Goal: Communication & Community: Answer question/provide support

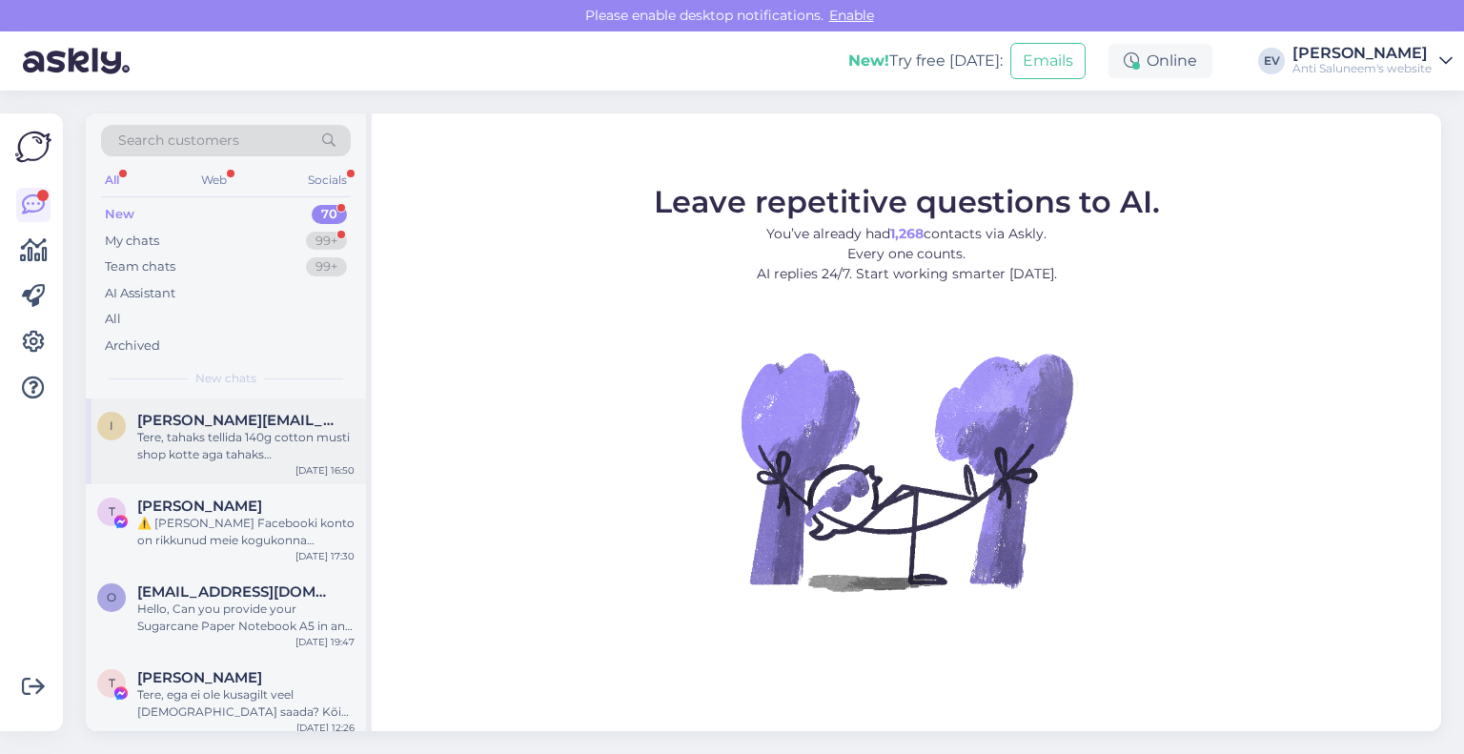
click at [214, 444] on div "Tere, tahaks tellida 140g cotton musti shop kotte aga tahaks [PERSON_NAME] hõbe…" at bounding box center [245, 446] width 217 height 34
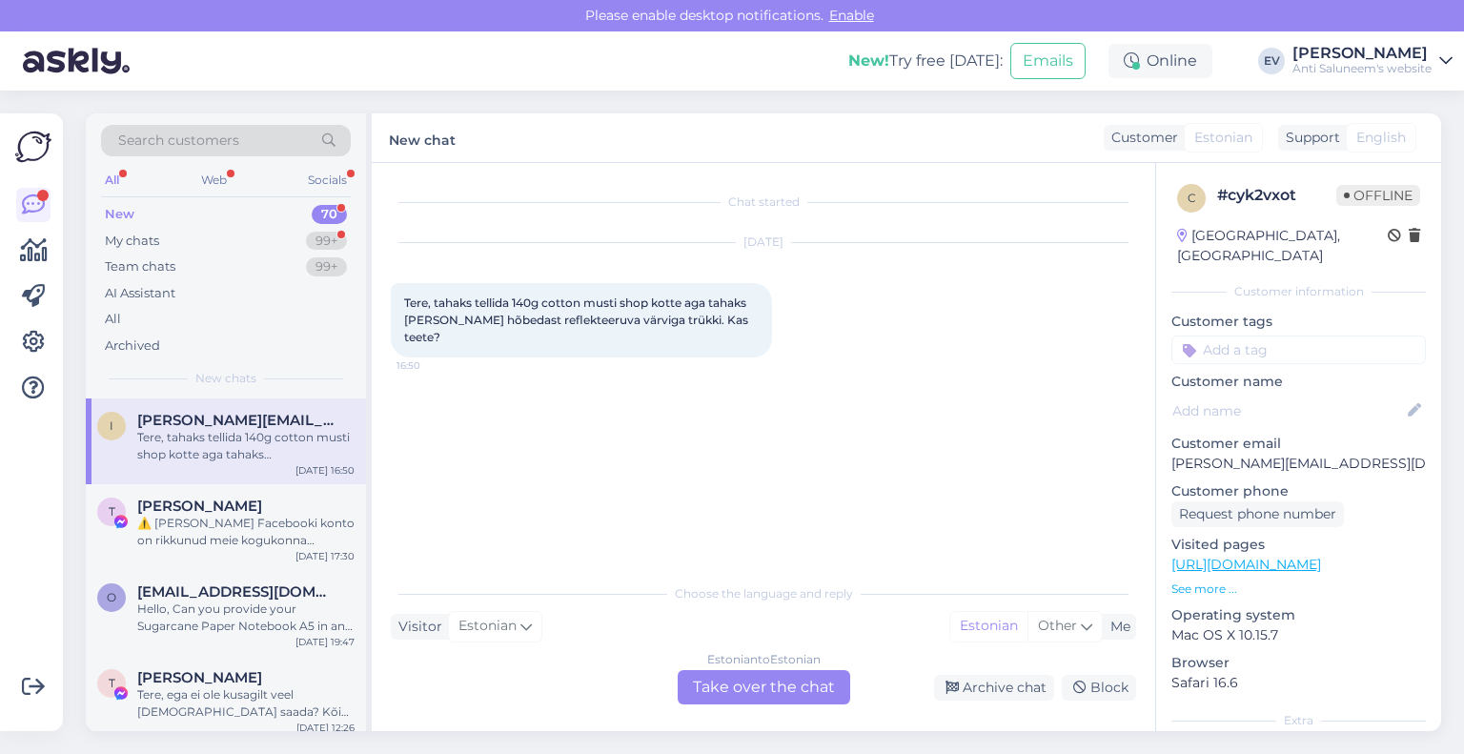
click at [734, 685] on div "Estonian to Estonian Take over the chat" at bounding box center [764, 687] width 173 height 34
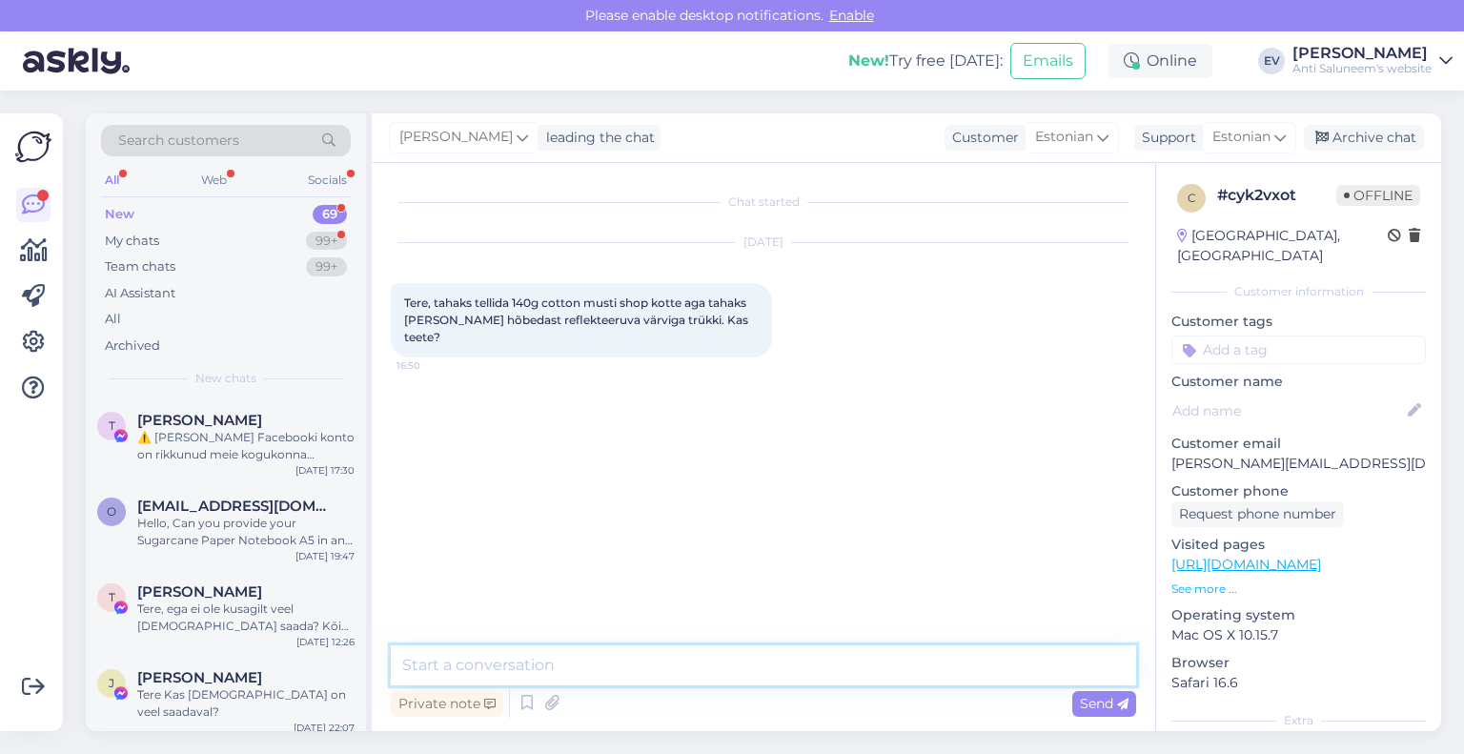
click at [587, 667] on textarea at bounding box center [764, 665] width 746 height 40
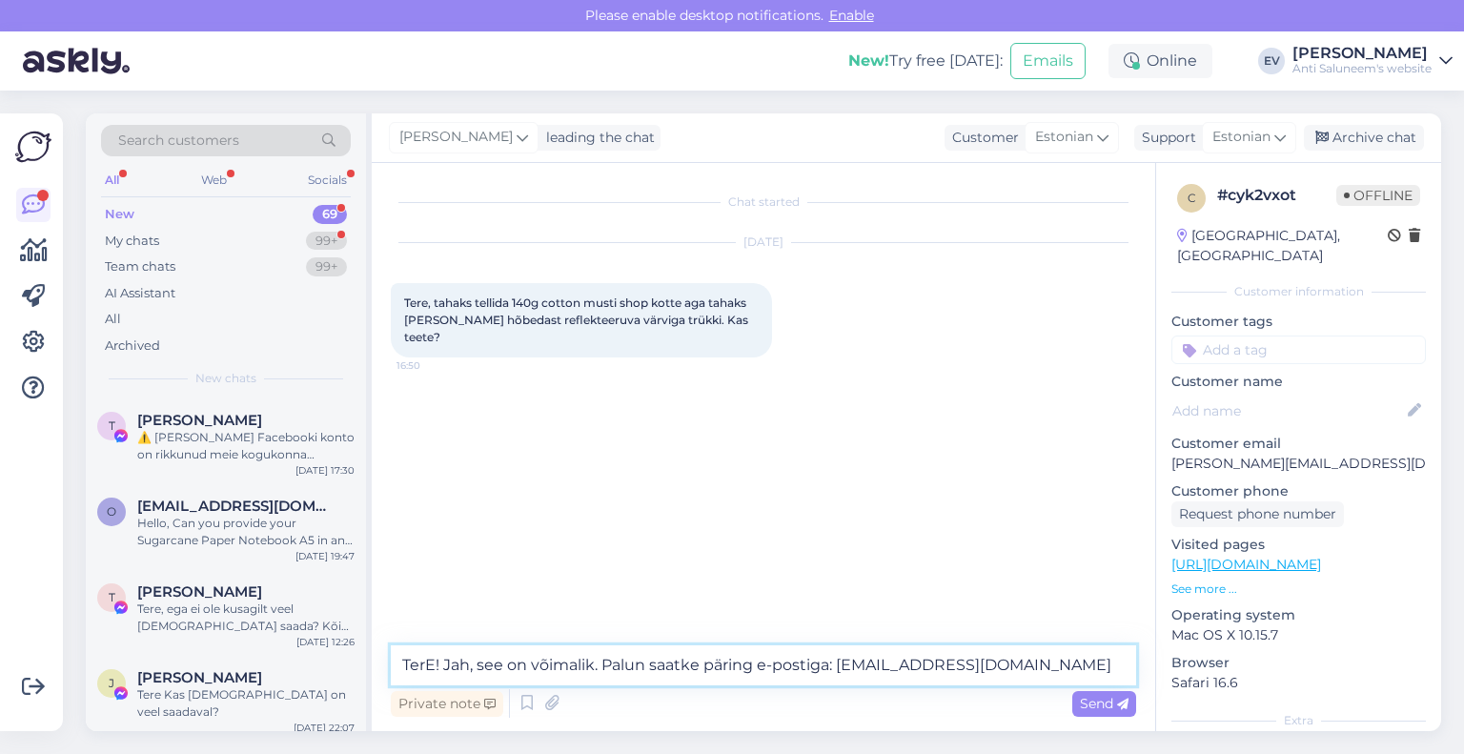
click at [435, 664] on textarea "TerE! Jah, see on võimalik. Palun saatke päring e-postiga: [EMAIL_ADDRESS][DOMA…" at bounding box center [764, 665] width 746 height 40
click at [991, 675] on textarea "Tere! Jah, see on võimalik. Palun saatke päring e-postiga: [EMAIL_ADDRESS][DOMA…" at bounding box center [764, 665] width 746 height 40
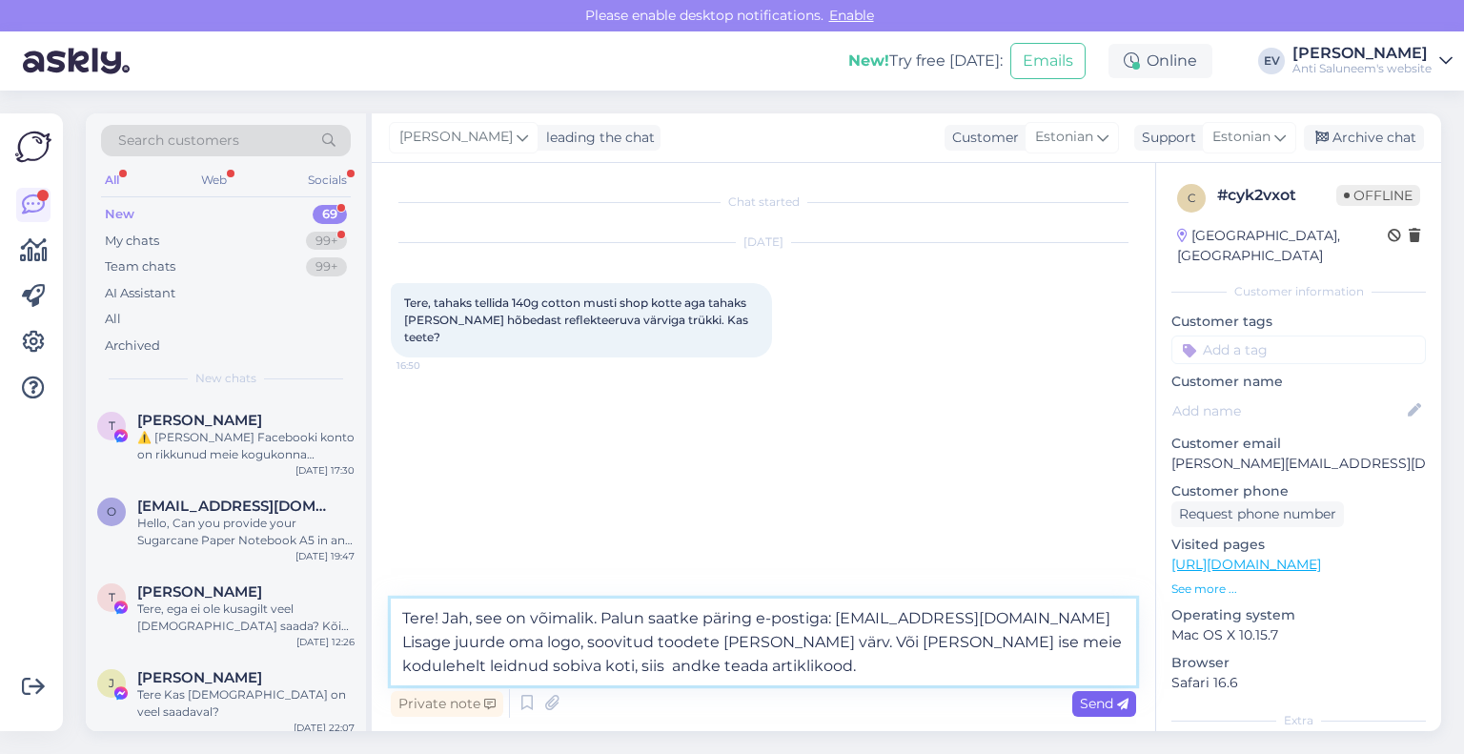
type textarea "Tere! Jah, see on võimalik. Palun saatke päring e-postiga: [EMAIL_ADDRESS][DOMA…"
click at [1080, 697] on span "Send" at bounding box center [1104, 703] width 49 height 17
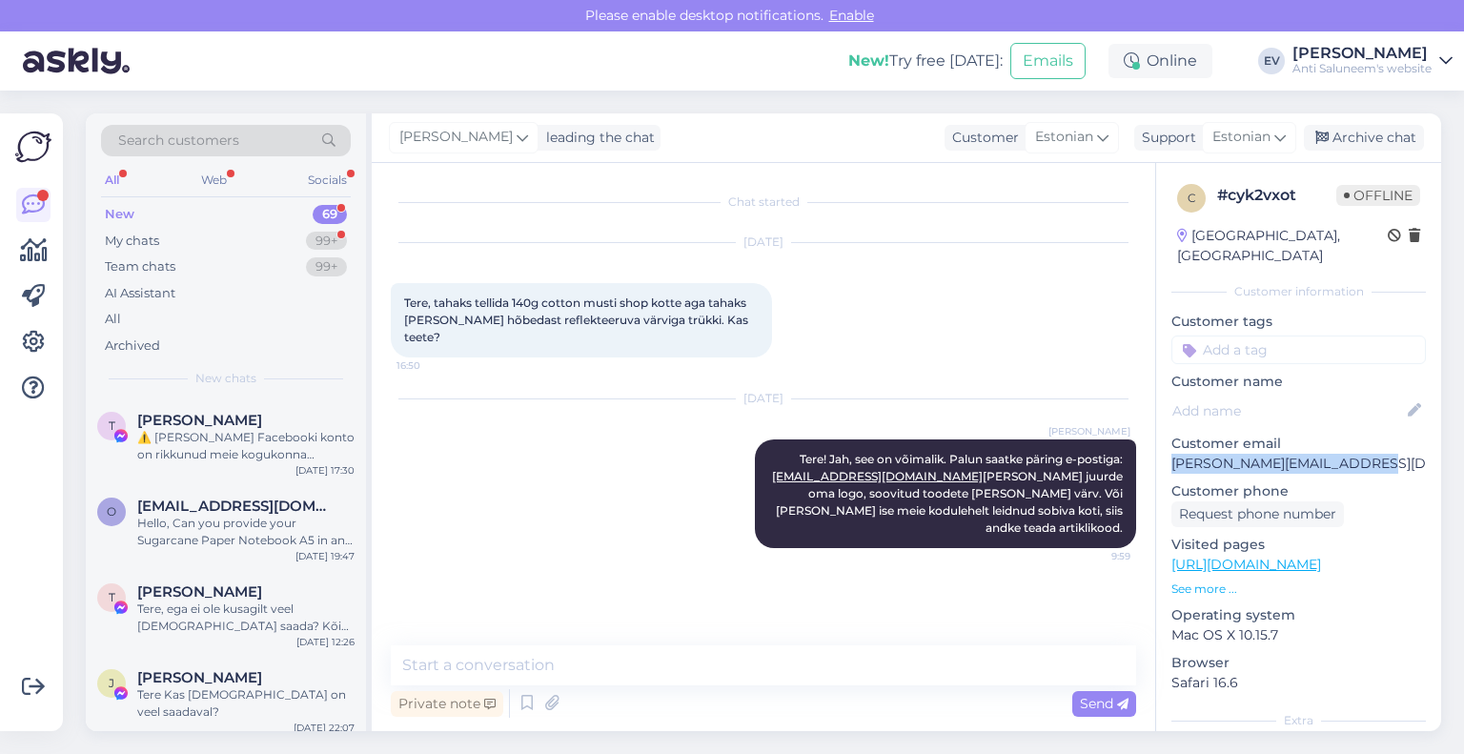
drag, startPoint x: 1363, startPoint y: 446, endPoint x: 1172, endPoint y: 457, distance: 191.9
click at [1172, 457] on div "c # cyk2vxot Offline [GEOGRAPHIC_DATA], [GEOGRAPHIC_DATA] Customer information …" at bounding box center [1298, 565] width 285 height 804
copy p "[PERSON_NAME][EMAIL_ADDRESS][DOMAIN_NAME]"
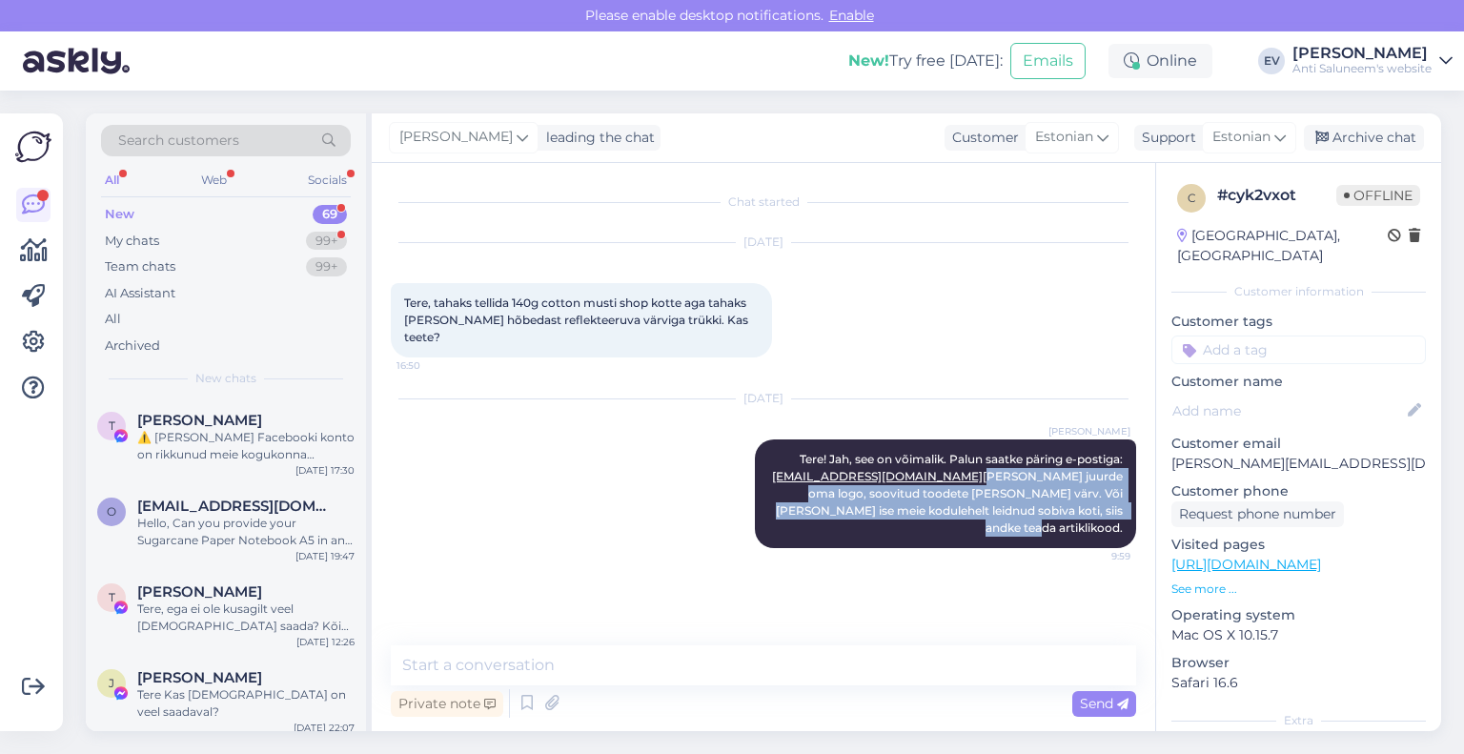
drag, startPoint x: 882, startPoint y: 460, endPoint x: 1136, endPoint y: 507, distance: 259.0
click at [1136, 507] on div "Chat started [DATE] Tere, tahaks tellida 140g cotton musti shop kotte aga tahak…" at bounding box center [772, 405] width 763 height 446
copy span "[PERSON_NAME] juurde oma logo, soovitud toodete [PERSON_NAME] värv. Või [PERSON…"
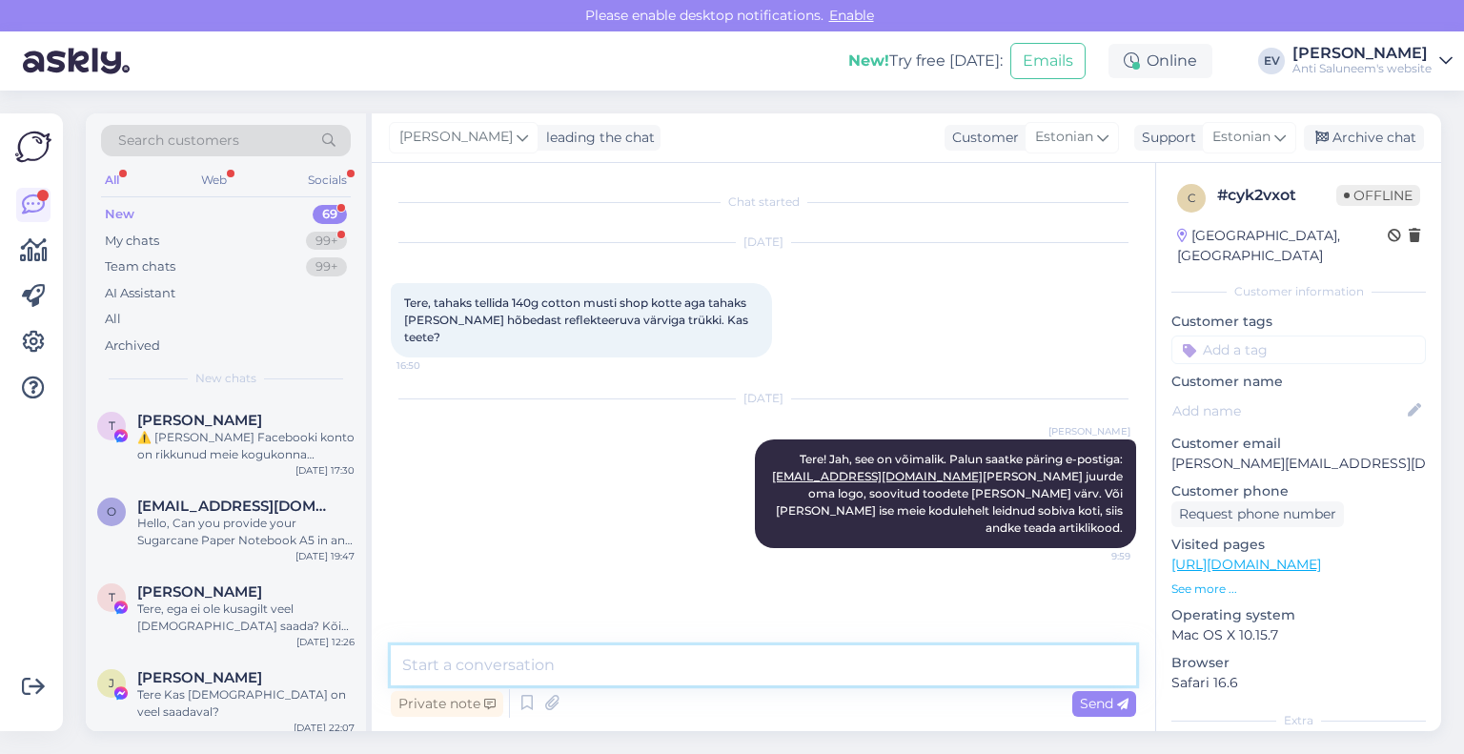
click at [562, 654] on textarea at bounding box center [764, 665] width 746 height 40
